Goal: Complete application form: Complete application form

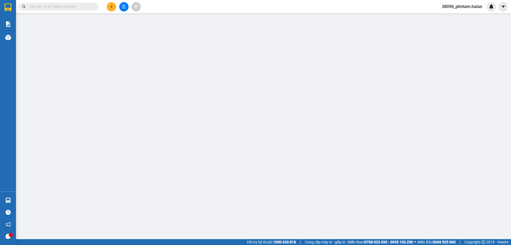
type input "0375685536"
type input "THẢO"
type input "0923338699"
type input "KH"
type input "0"
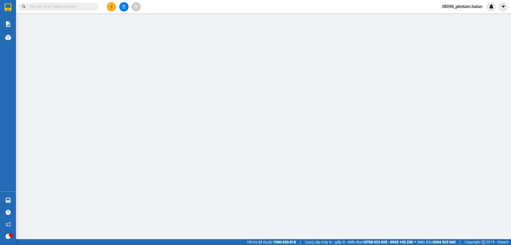
type input "35.000"
type input "0375685536"
type input "THẢO"
type input "0923338699"
type input "KH"
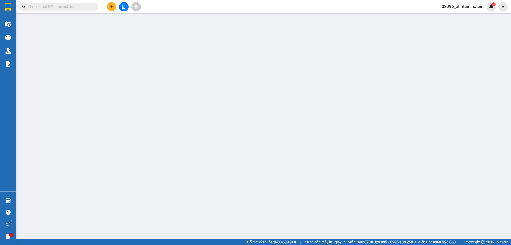
type input "0"
type input "35.000"
